Goal: Navigation & Orientation: Understand site structure

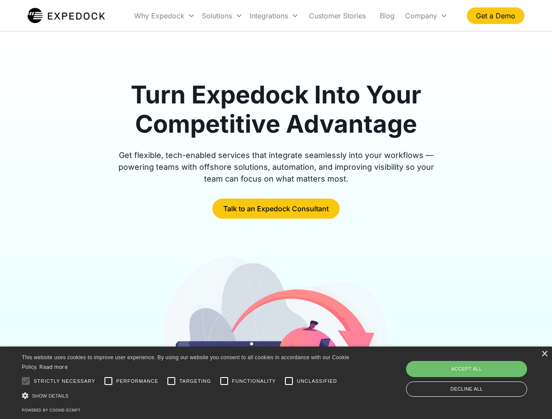
click at [291, 16] on div "Integrations" at bounding box center [274, 16] width 56 height 30
click at [165, 16] on div "Why Expedock" at bounding box center [159, 15] width 50 height 9
click at [222, 16] on div "Solutions" at bounding box center [217, 15] width 30 height 9
click at [274, 16] on div "Integrations" at bounding box center [268, 15] width 38 height 9
click at [426, 16] on div "Company" at bounding box center [421, 15] width 32 height 9
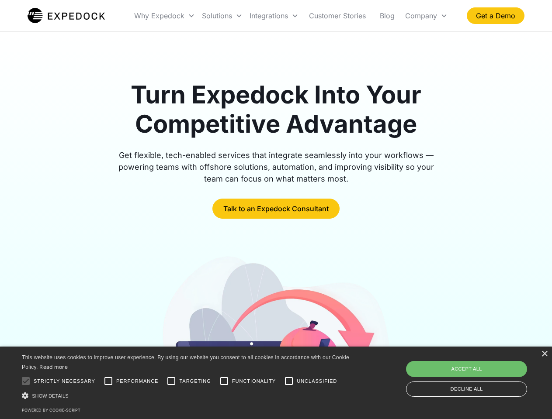
click at [26, 381] on div at bounding box center [25, 381] width 17 height 17
click at [108, 381] on input "Performance" at bounding box center [108, 381] width 17 height 17
checkbox input "true"
click at [171, 381] on input "Targeting" at bounding box center [171, 381] width 17 height 17
checkbox input "true"
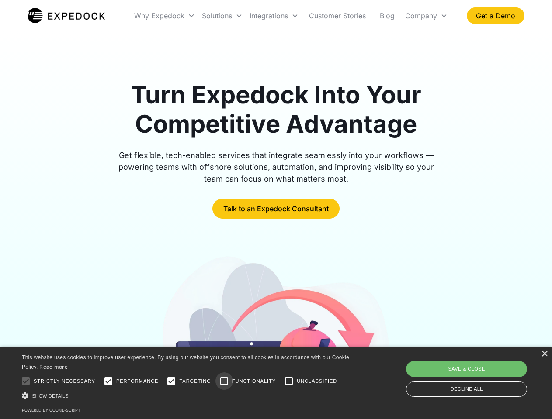
click at [224, 381] on input "Functionality" at bounding box center [223, 381] width 17 height 17
checkbox input "true"
click at [289, 381] on input "Unclassified" at bounding box center [288, 381] width 17 height 17
checkbox input "true"
